Goal: Information Seeking & Learning: Learn about a topic

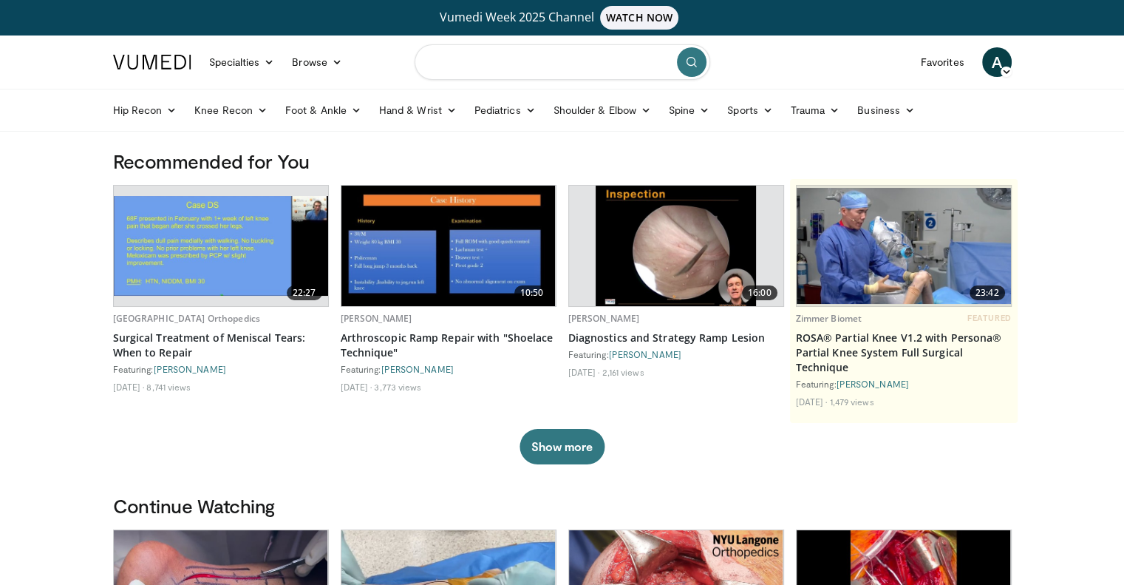
click at [567, 71] on input "Search topics, interventions" at bounding box center [563, 61] width 296 height 35
type input "**********"
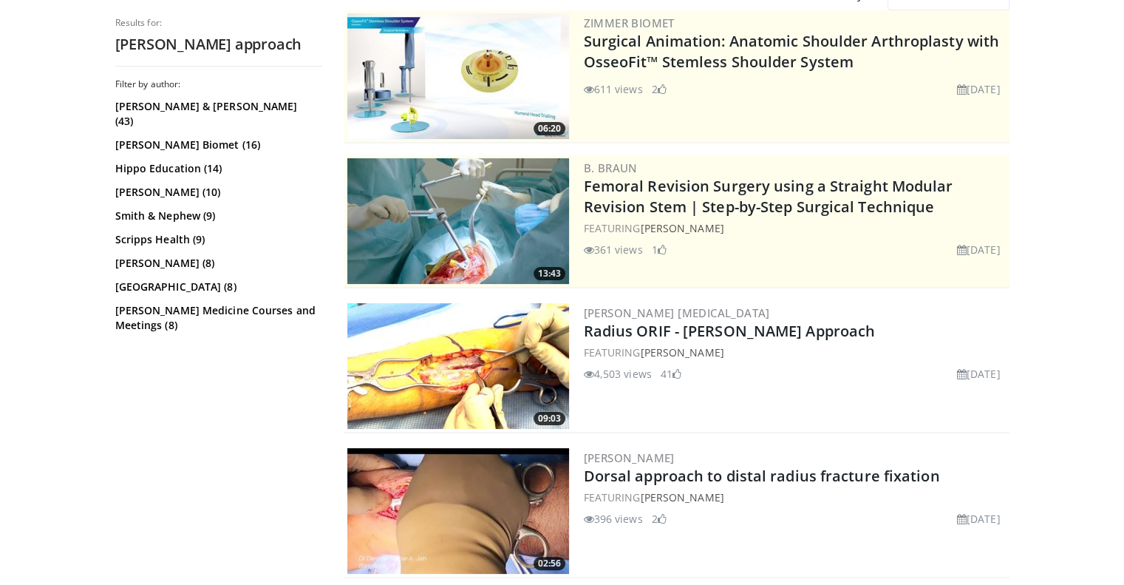
scroll to position [191, 0]
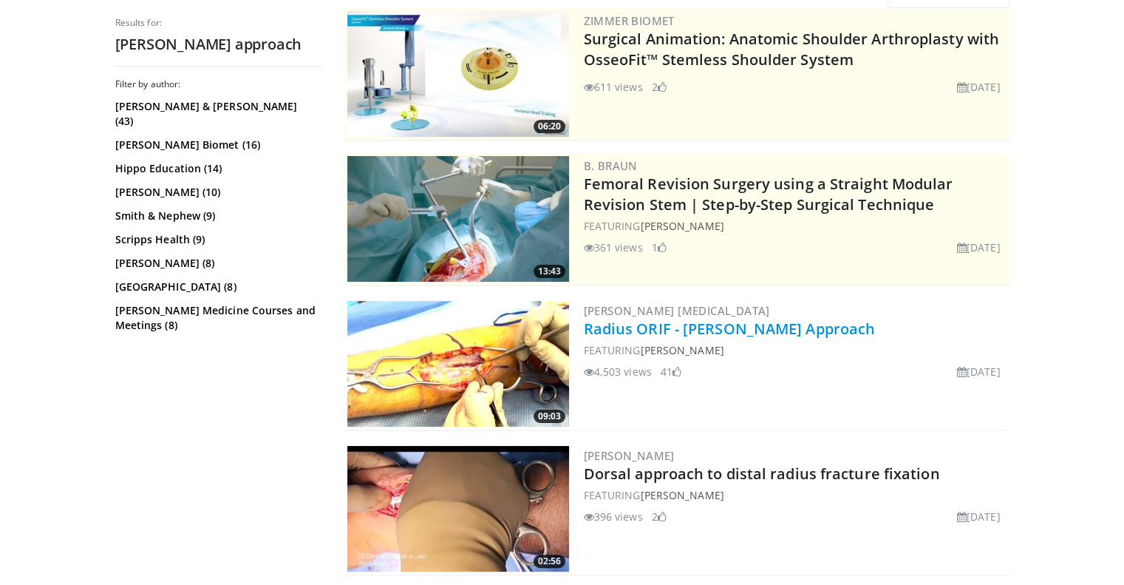
click at [689, 333] on link "Radius ORIF - [PERSON_NAME] Approach" at bounding box center [730, 329] width 292 height 20
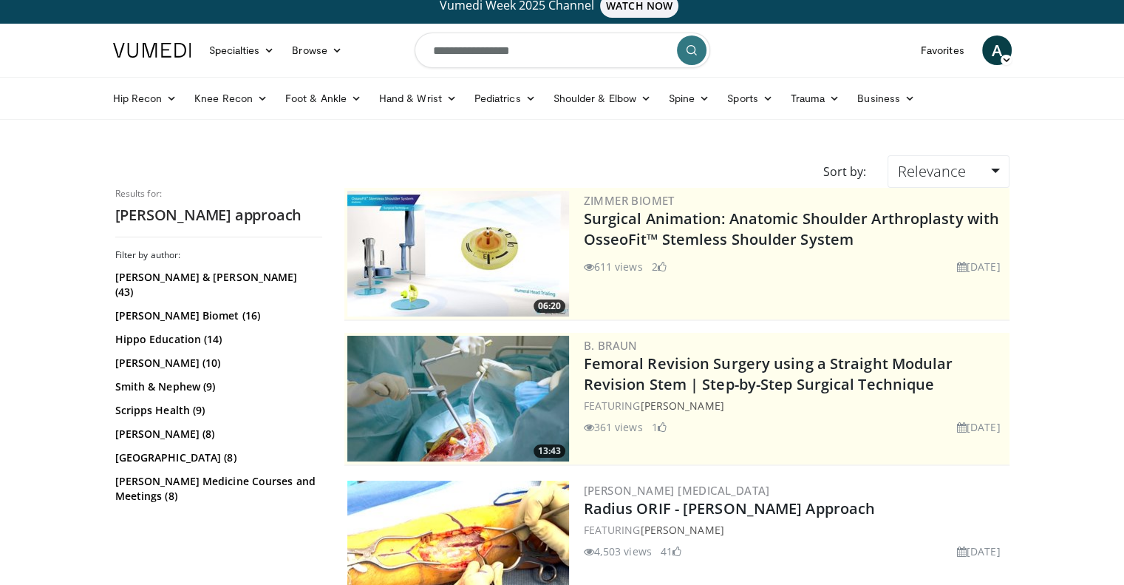
scroll to position [0, 0]
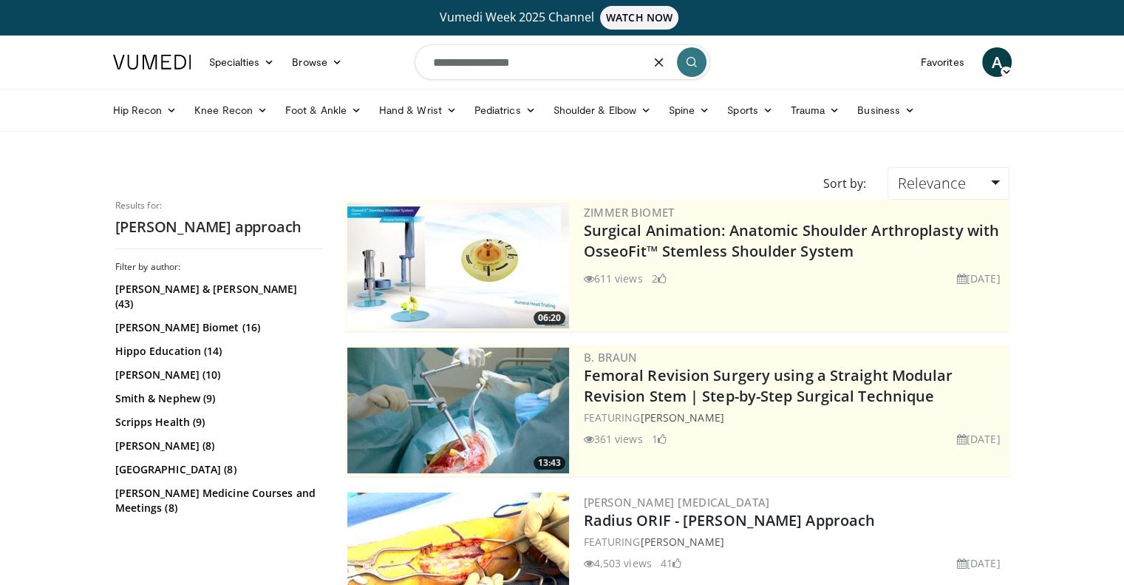
drag, startPoint x: 578, startPoint y: 60, endPoint x: 91, endPoint y: -17, distance: 493.1
click at [91, 0] on html "Vumedi Week 2025 Channel WATCH NOW Specialties Adult & Family Medicine Allergy,…" at bounding box center [562, 292] width 1124 height 585
type input "**********"
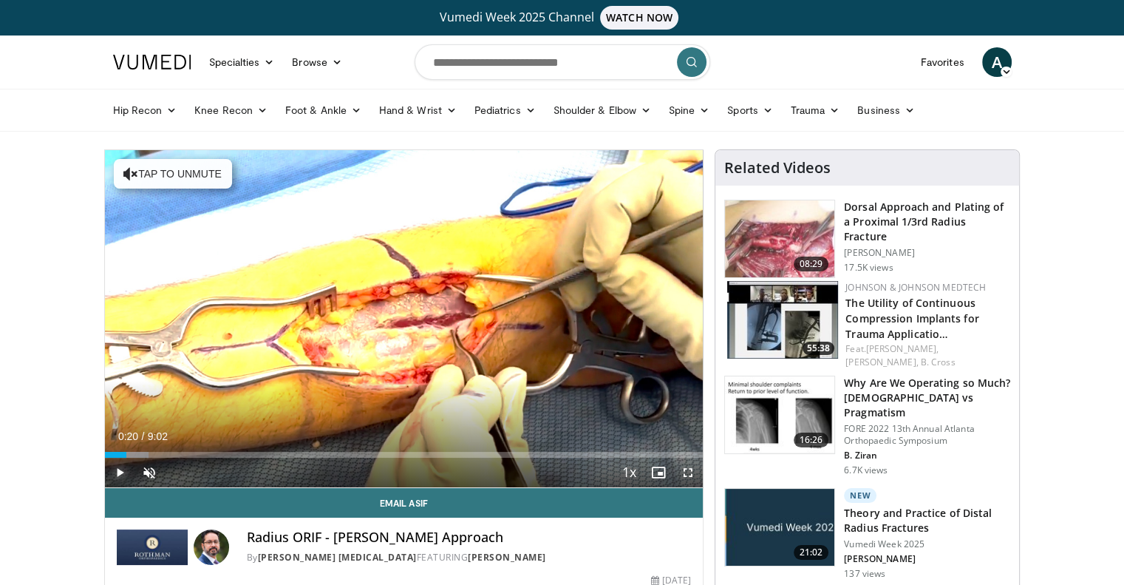
click at [123, 471] on span "Video Player" at bounding box center [120, 472] width 30 height 30
click at [147, 472] on span "Video Player" at bounding box center [150, 472] width 30 height 30
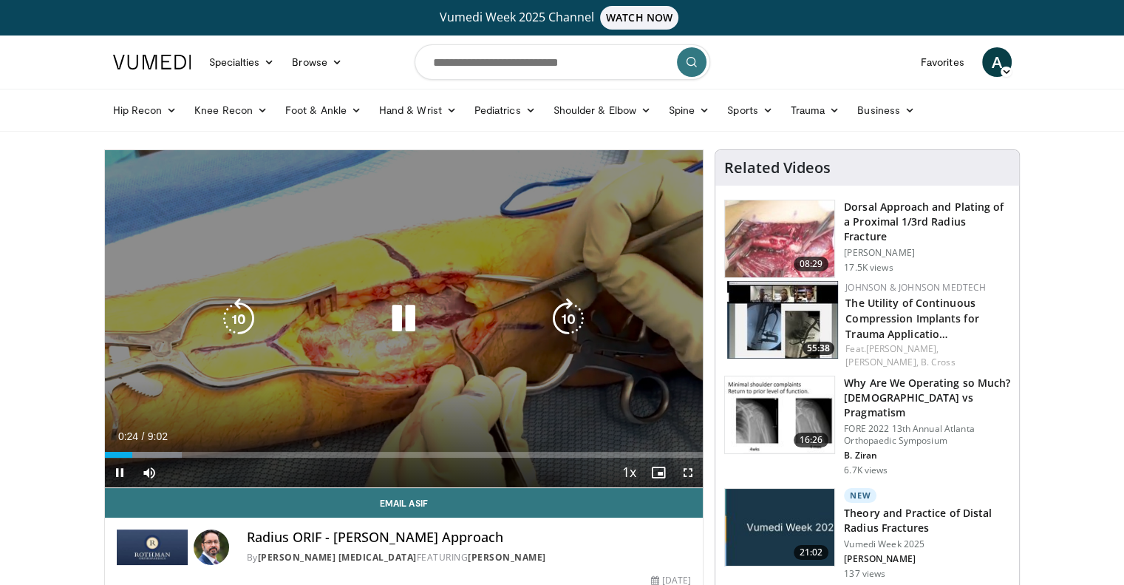
click at [194, 310] on div "20 seconds Tap to unmute" at bounding box center [404, 318] width 599 height 337
click at [385, 316] on icon "Video Player" at bounding box center [403, 318] width 41 height 41
click at [299, 295] on div "10 seconds Tap to unmute" at bounding box center [404, 318] width 599 height 337
click at [387, 316] on icon "Video Player" at bounding box center [403, 318] width 41 height 41
click at [401, 313] on icon "Video Player" at bounding box center [403, 318] width 41 height 41
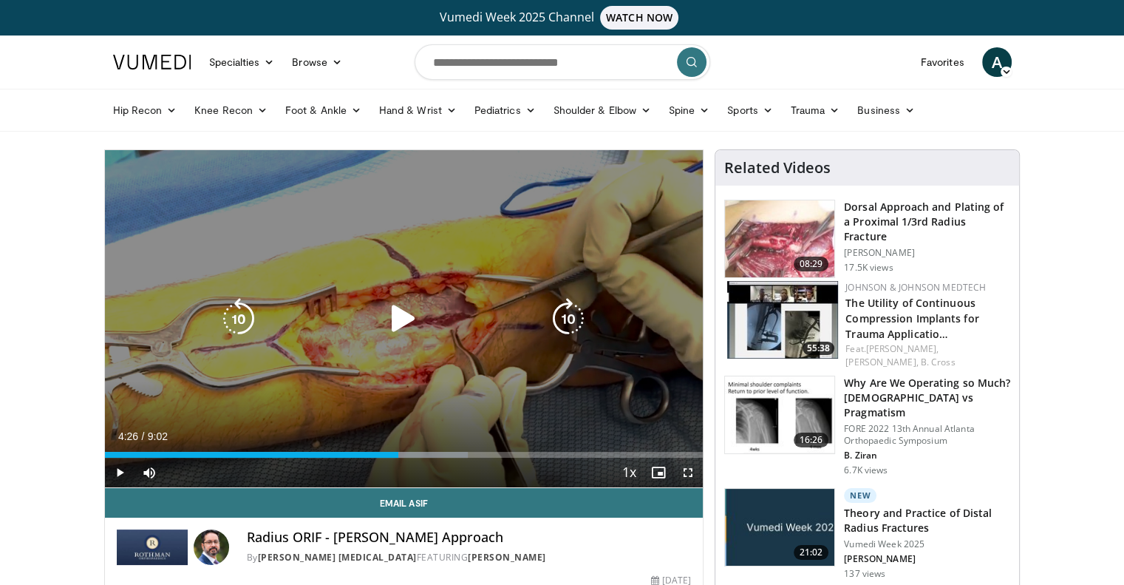
click at [386, 333] on icon "Video Player" at bounding box center [403, 318] width 41 height 41
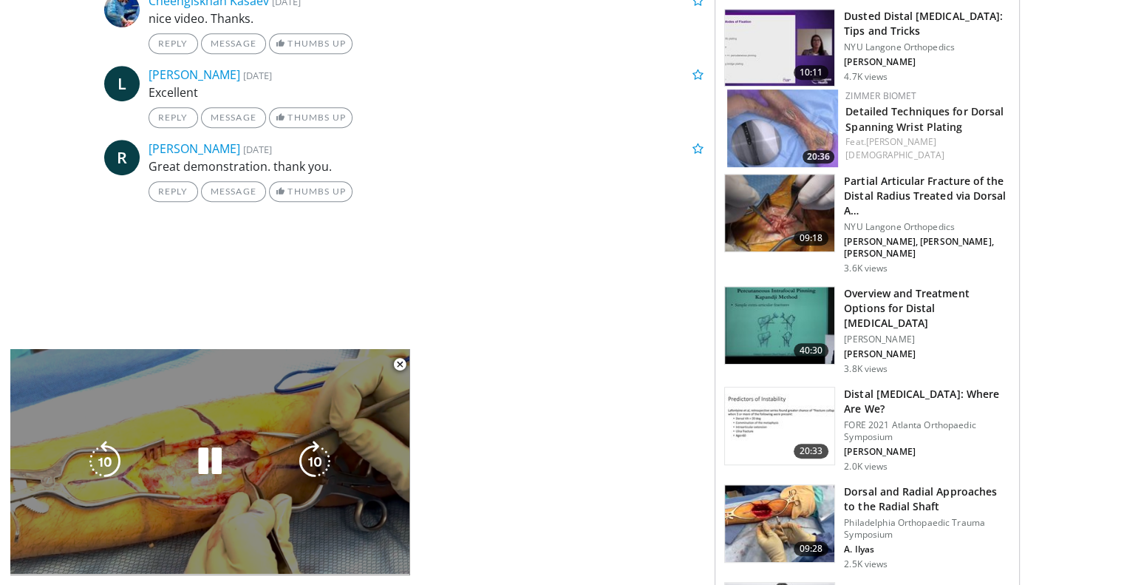
scroll to position [777, 0]
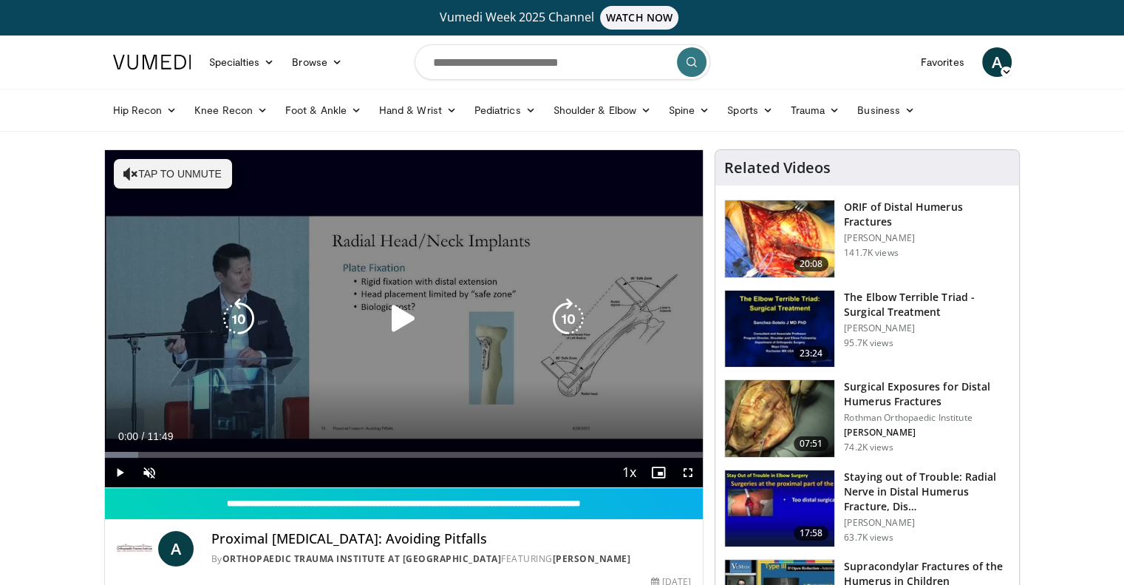
click at [388, 298] on icon "Video Player" at bounding box center [403, 318] width 41 height 41
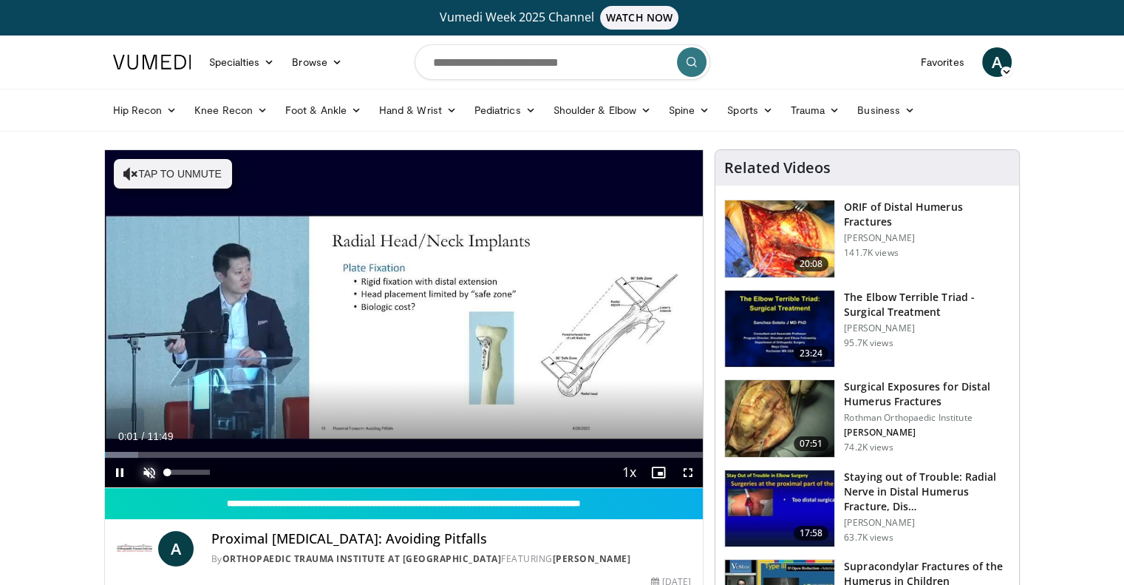
click at [145, 472] on span "Video Player" at bounding box center [150, 472] width 30 height 30
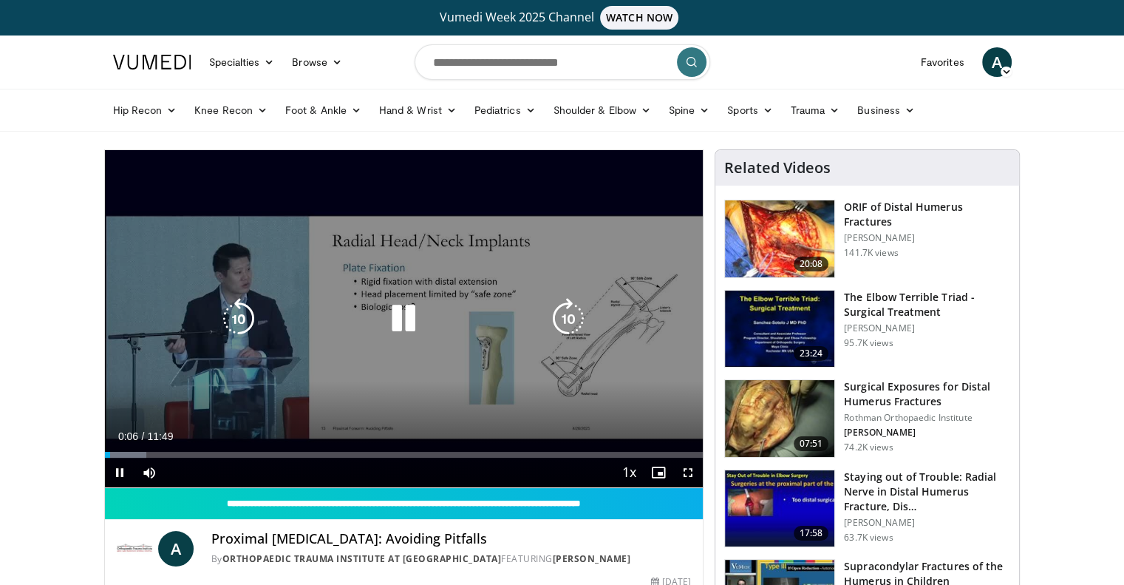
click at [344, 362] on div "10 seconds Tap to unmute" at bounding box center [404, 318] width 599 height 337
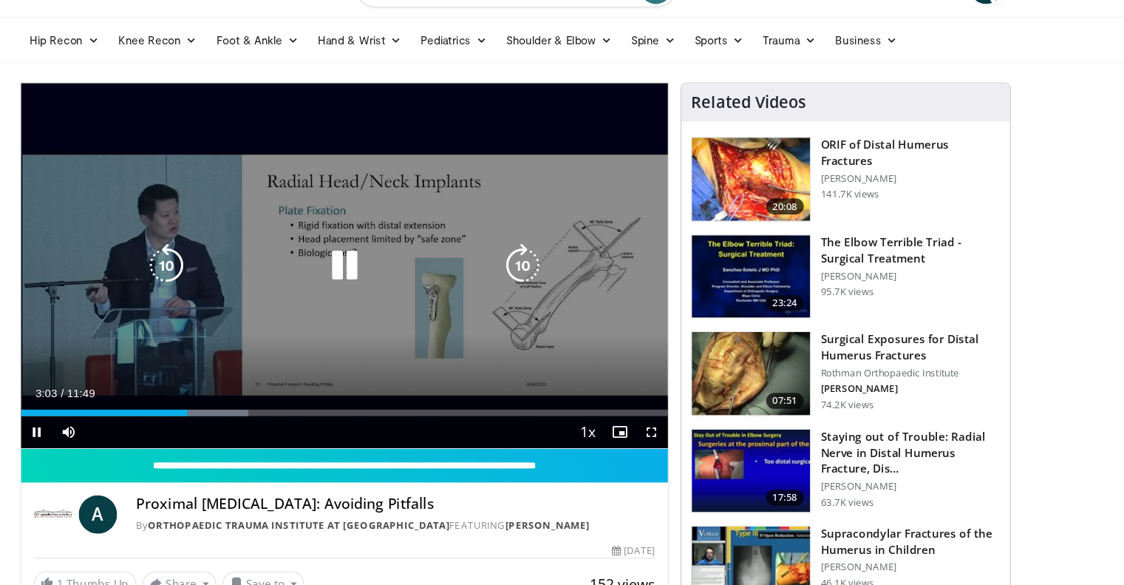
scroll to position [30, 0]
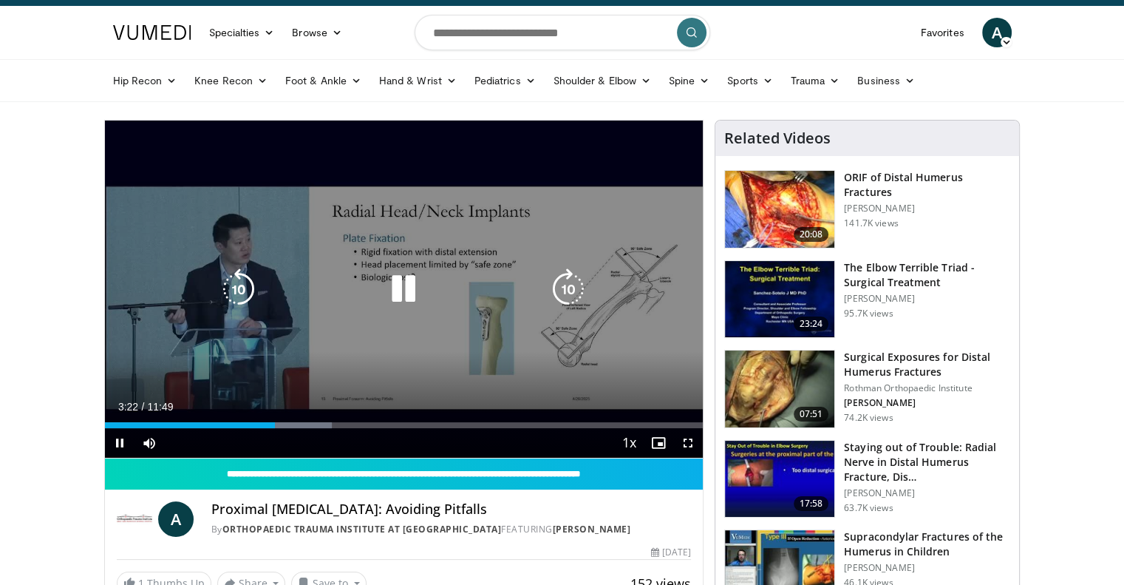
click at [408, 293] on icon "Video Player" at bounding box center [403, 288] width 41 height 41
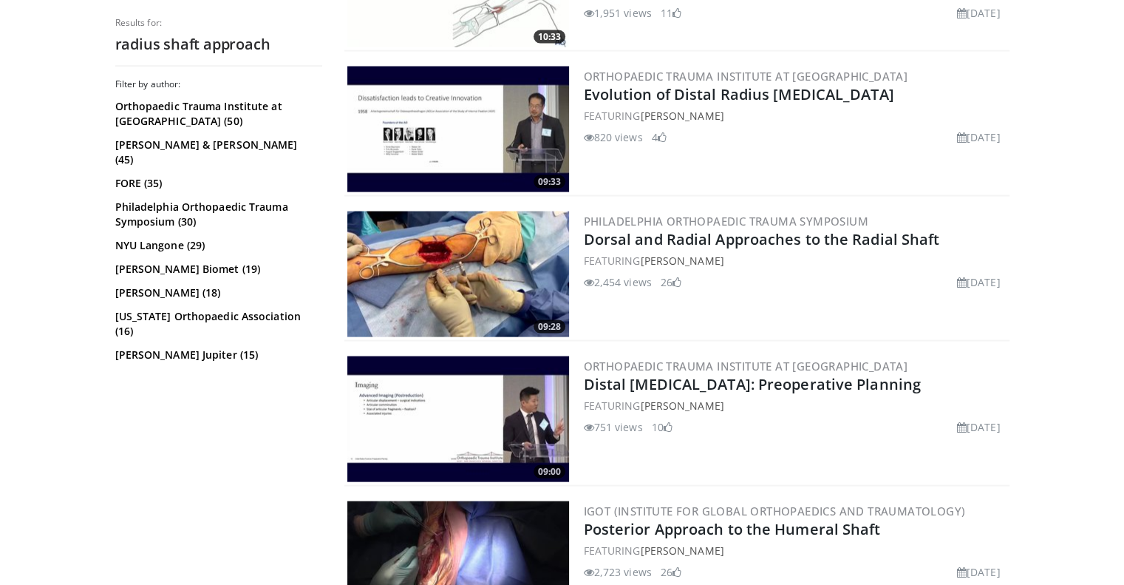
scroll to position [3048, 0]
click at [759, 229] on link "Dorsal and Radial Approaches to the Radial Shaft" at bounding box center [762, 239] width 356 height 20
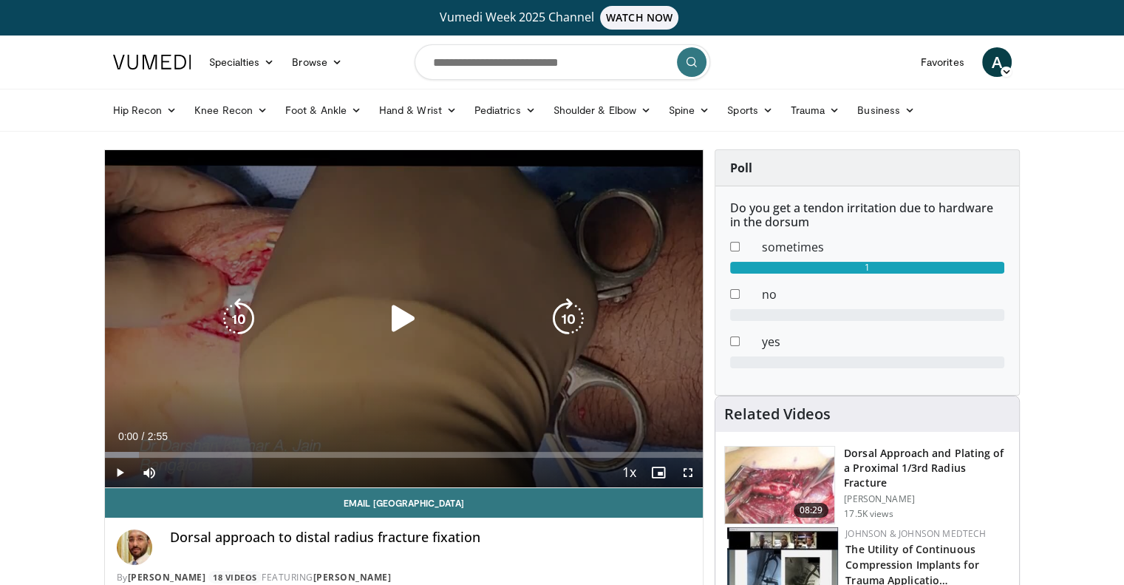
click at [480, 260] on div "10 seconds Tap to unmute" at bounding box center [404, 318] width 599 height 337
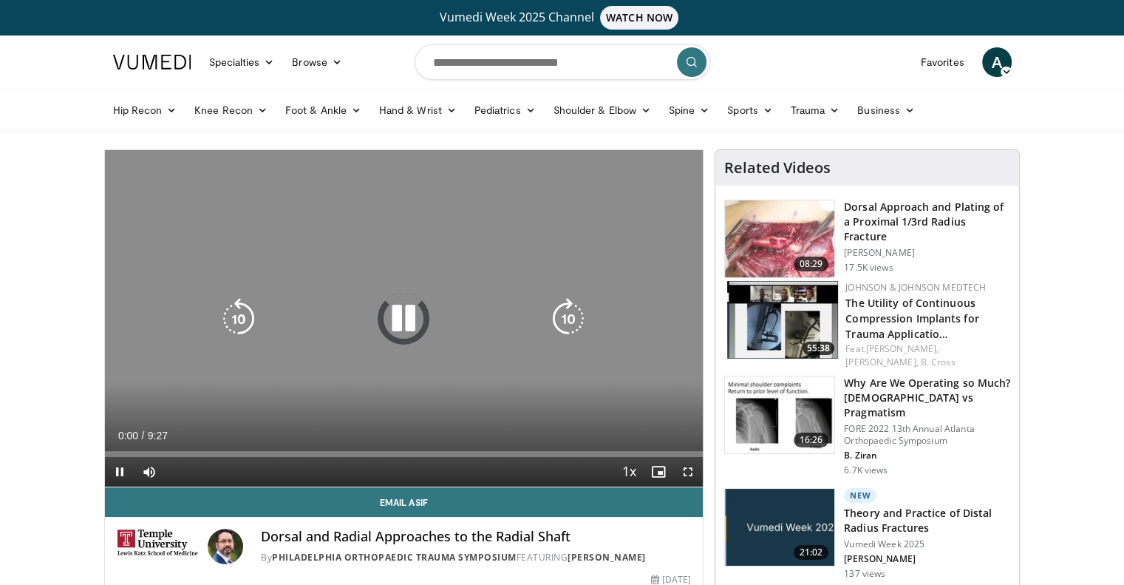
click at [399, 330] on icon "Video Player" at bounding box center [403, 318] width 41 height 41
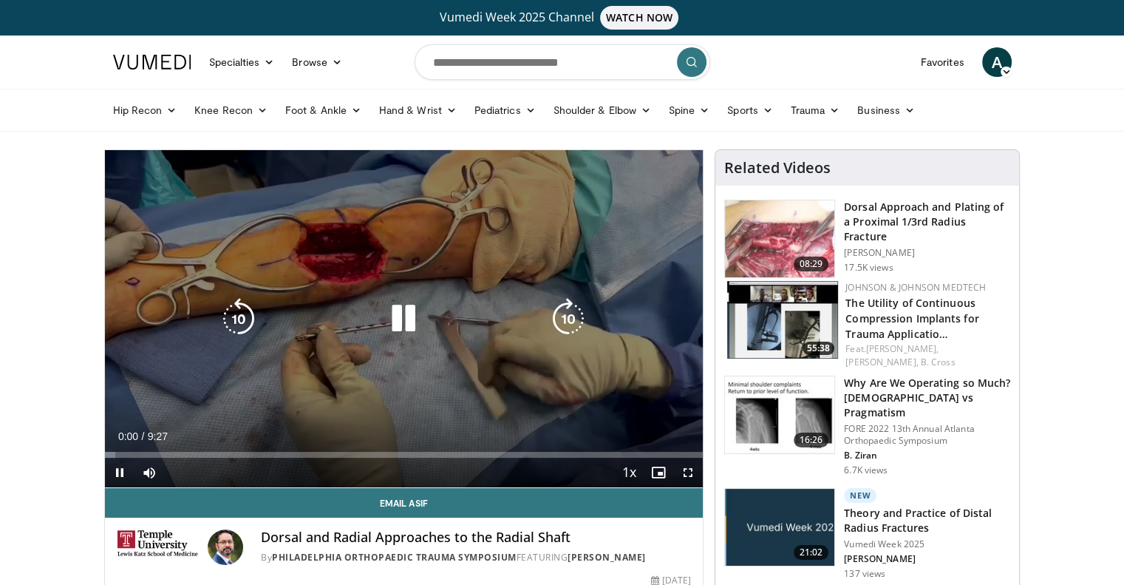
click at [417, 286] on div "10 seconds Tap to unmute" at bounding box center [404, 318] width 599 height 337
click at [494, 205] on div "10 seconds Tap to unmute" at bounding box center [404, 318] width 599 height 337
click at [253, 301] on icon "Video Player" at bounding box center [238, 318] width 41 height 41
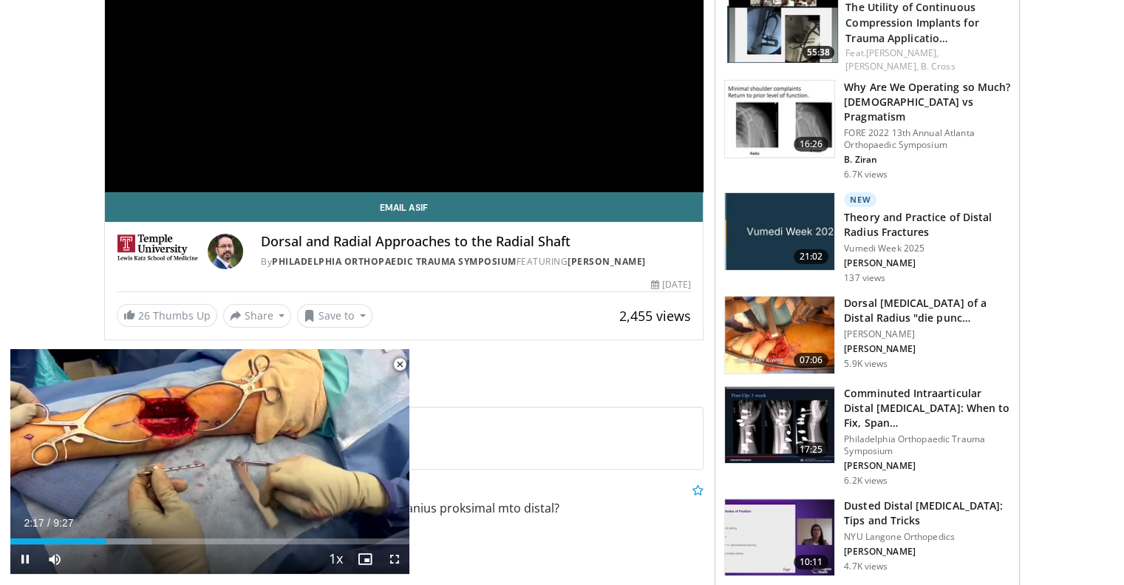
click at [399, 364] on span "Video Player" at bounding box center [400, 365] width 30 height 30
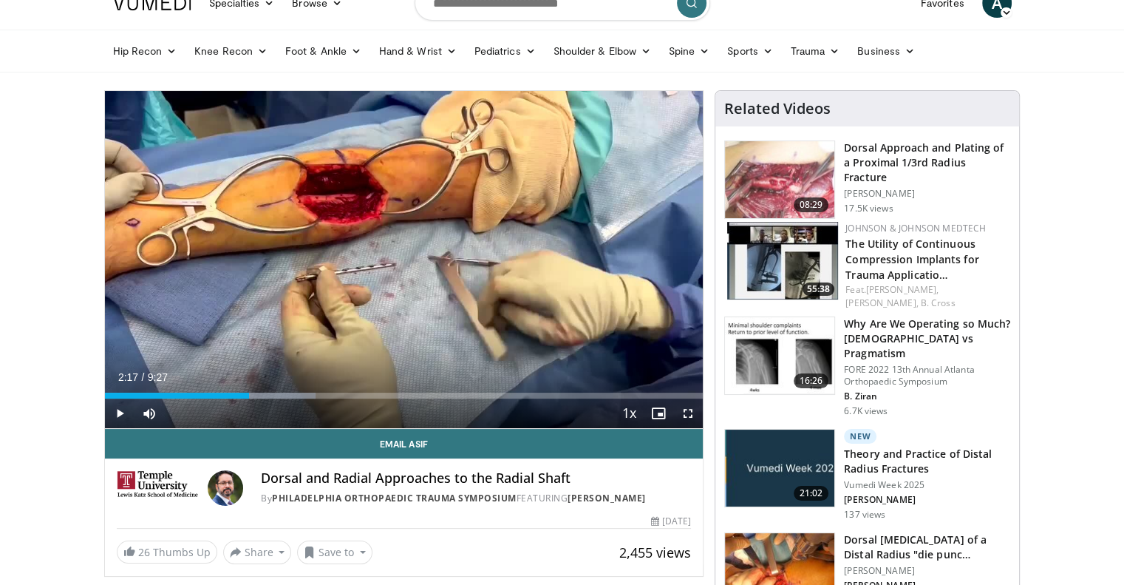
scroll to position [58, 0]
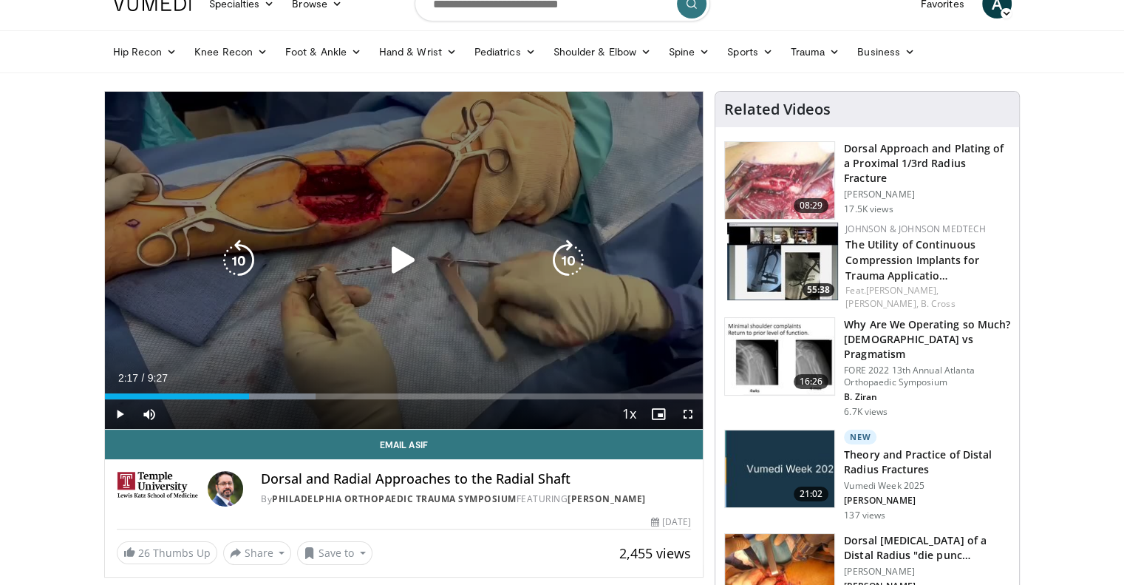
click at [402, 249] on icon "Video Player" at bounding box center [403, 259] width 41 height 41
click at [401, 245] on icon "Video Player" at bounding box center [403, 259] width 41 height 41
